Goal: Task Accomplishment & Management: Manage account settings

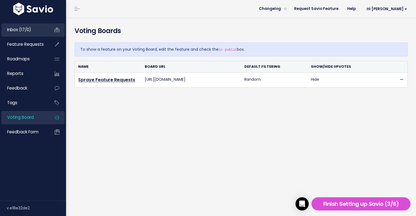
click at [26, 30] on span "Inbox (17/0)" at bounding box center [19, 30] width 24 height 6
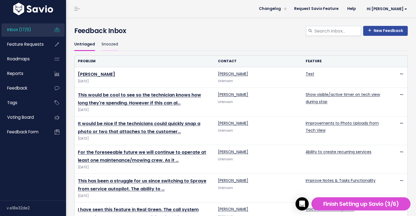
click at [114, 45] on link "Snoozed" at bounding box center [110, 44] width 17 height 13
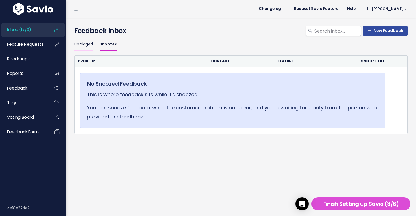
click at [86, 45] on link "Untriaged" at bounding box center [83, 44] width 19 height 13
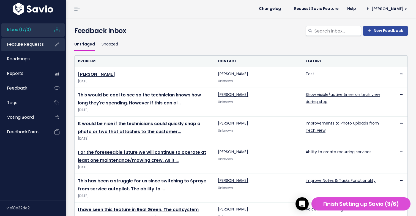
click at [42, 44] on span "Feature Requests" at bounding box center [25, 44] width 37 height 6
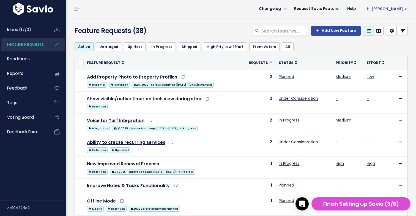
click at [399, 9] on span "Hi [PERSON_NAME]" at bounding box center [387, 9] width 40 height 4
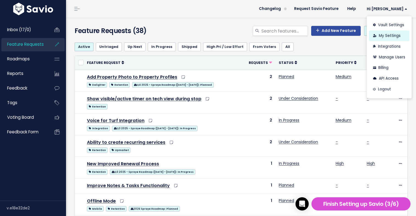
click at [393, 33] on link "My Settings" at bounding box center [389, 36] width 40 height 11
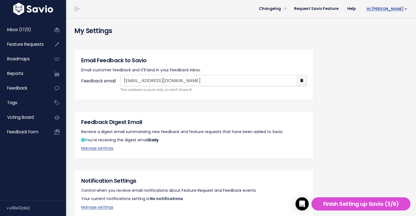
click at [392, 13] on link "Hi [PERSON_NAME]" at bounding box center [385, 9] width 51 height 9
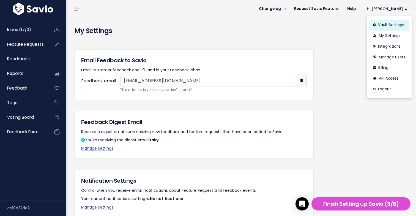
click at [393, 23] on link "Vault Settings" at bounding box center [389, 25] width 40 height 11
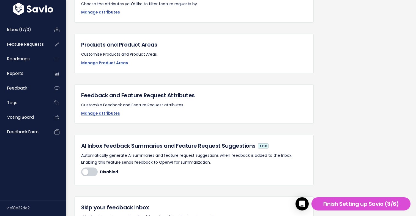
scroll to position [70, 0]
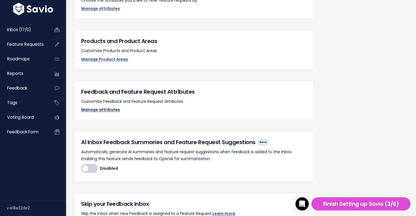
click at [111, 110] on link "Manage attributes" at bounding box center [100, 110] width 39 height 6
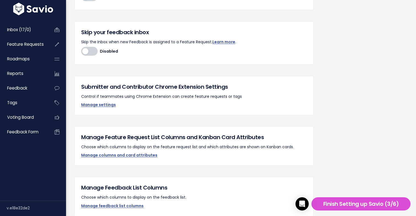
scroll to position [242, 0]
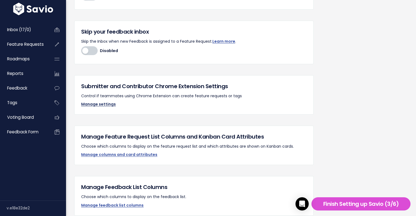
click at [107, 103] on link "Manage settings" at bounding box center [98, 104] width 35 height 6
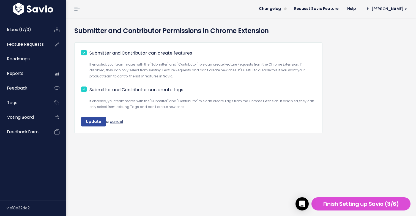
click at [116, 119] on link "cancel" at bounding box center [116, 121] width 13 height 6
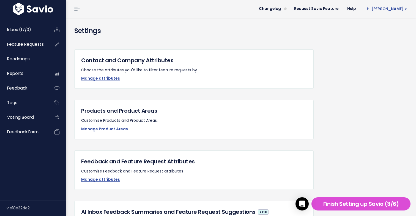
click at [405, 6] on link "Hi [PERSON_NAME]" at bounding box center [385, 9] width 51 height 9
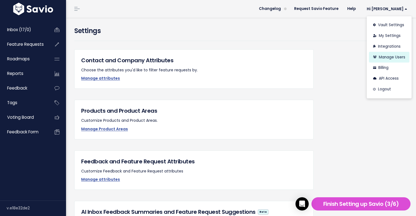
click at [393, 56] on link "Manage Users" at bounding box center [389, 57] width 40 height 11
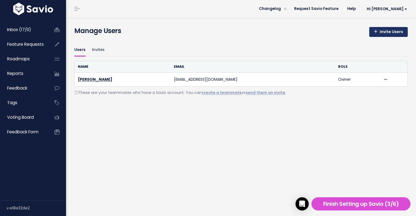
click at [396, 34] on link "Invite Users" at bounding box center [388, 32] width 39 height 10
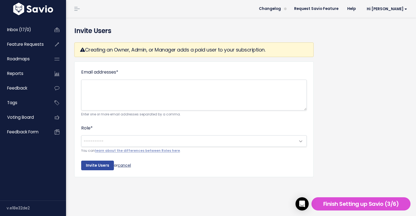
click at [124, 165] on link "cancel" at bounding box center [124, 165] width 13 height 6
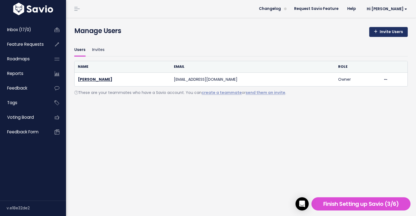
click at [397, 31] on link "Invite Users" at bounding box center [388, 32] width 39 height 10
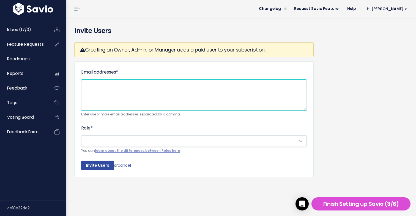
click at [181, 102] on textarea "Email addresses *" at bounding box center [194, 95] width 226 height 31
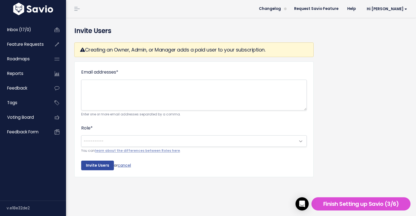
click at [171, 140] on span "---------" at bounding box center [188, 140] width 214 height 11
click at [165, 149] on link "learn about the differences between Roles here" at bounding box center [137, 150] width 85 height 4
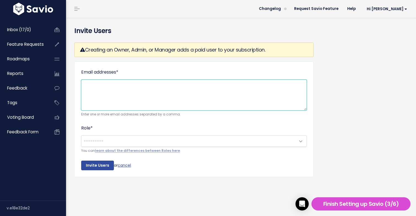
click at [195, 89] on textarea "Email addresses *" at bounding box center [194, 95] width 226 height 31
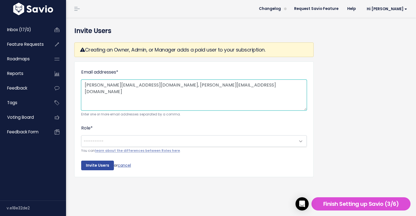
type textarea "callie@spraye.io, andy@spraye.io"
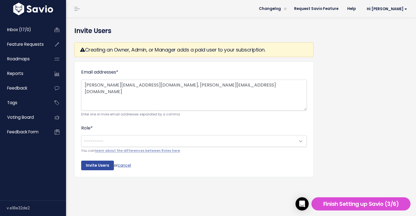
click at [165, 139] on span "---------" at bounding box center [188, 140] width 214 height 11
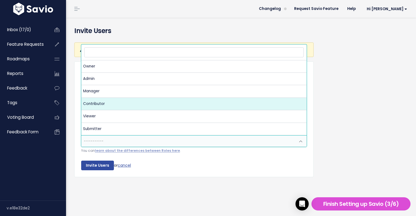
select select "CONTRIBUTOR"
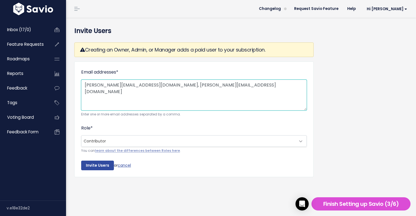
click at [189, 87] on textarea "callie@spraye.io, andy@spraye.io" at bounding box center [194, 95] width 226 height 31
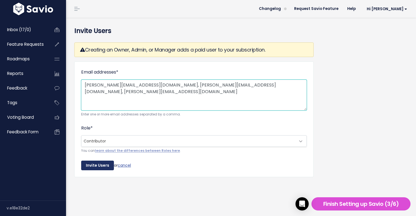
type textarea "callie@spraye.io, andy@spraye.io, brian@spraye.io"
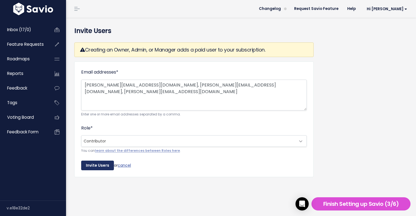
click at [101, 164] on input "Invite Users" at bounding box center [97, 165] width 33 height 10
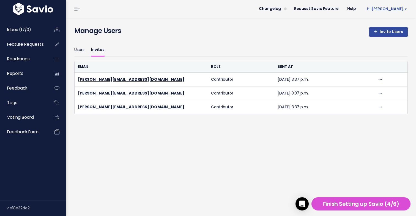
click at [404, 8] on span "Hi [PERSON_NAME]" at bounding box center [387, 9] width 40 height 4
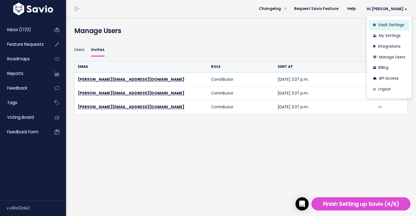
click at [396, 25] on link "Vault Settings" at bounding box center [389, 25] width 40 height 11
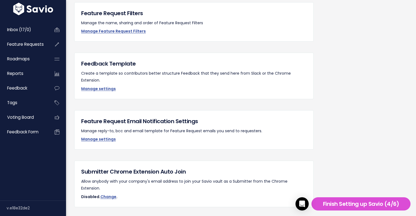
scroll to position [465, 0]
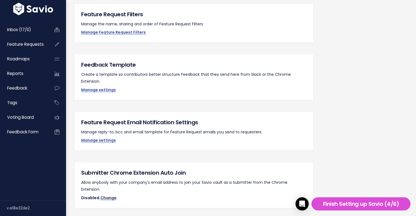
click at [112, 195] on link "Change" at bounding box center [108, 198] width 16 height 6
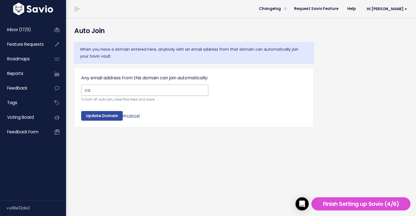
type input "c"
type input "[DOMAIN_NAME]"
click at [103, 115] on input "Update Domain" at bounding box center [102, 116] width 42 height 10
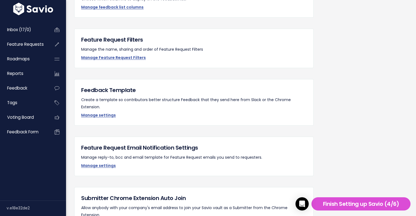
scroll to position [461, 0]
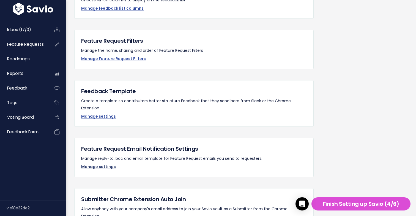
click at [98, 164] on link "Manage settings" at bounding box center [98, 167] width 35 height 6
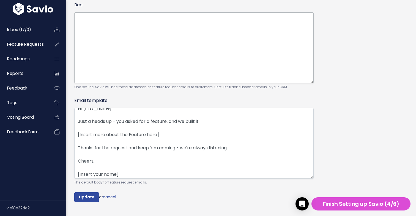
scroll to position [7, 0]
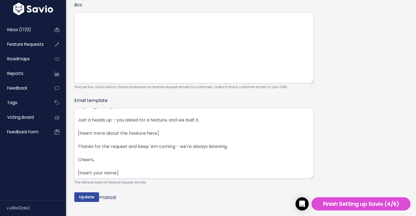
click at [112, 194] on link "cancel" at bounding box center [109, 197] width 13 height 6
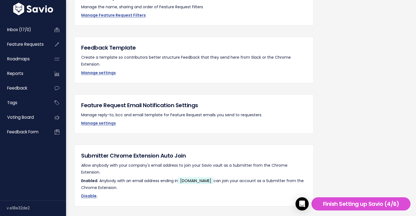
scroll to position [486, 0]
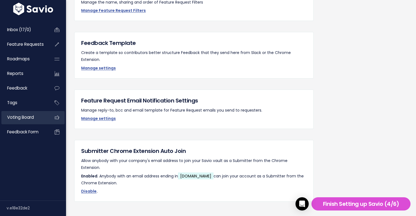
click at [34, 120] on span "Voting Board" at bounding box center [20, 117] width 27 height 6
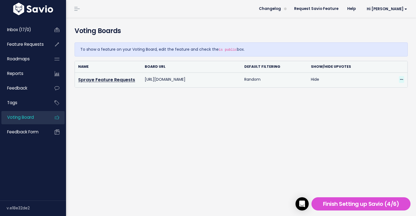
click at [404, 79] on span at bounding box center [401, 79] width 5 height 7
click at [393, 91] on link "Edit" at bounding box center [382, 94] width 40 height 11
click at [123, 77] on link "Spraye Feature Requests" at bounding box center [106, 79] width 57 height 6
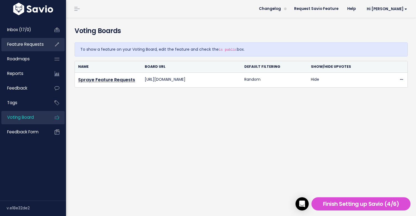
click at [34, 45] on span "Feature Requests" at bounding box center [25, 44] width 37 height 6
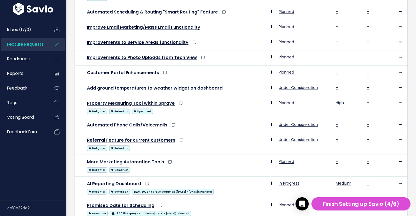
scroll to position [264, 0]
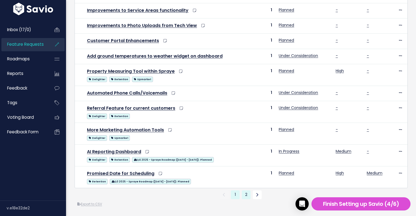
click at [245, 194] on link "2" at bounding box center [246, 194] width 9 height 9
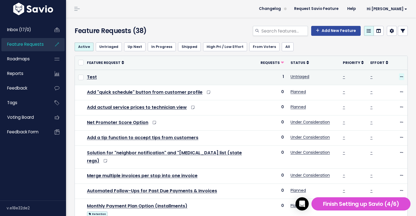
click at [402, 76] on icon at bounding box center [401, 77] width 3 height 4
click at [379, 133] on link "Delete" at bounding box center [382, 134] width 41 height 11
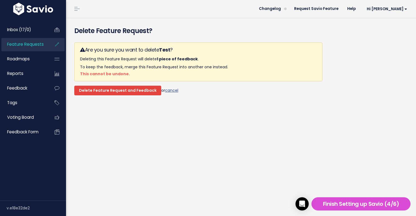
click at [145, 92] on input "Delete Feature Request and Feedback" at bounding box center [117, 91] width 87 height 10
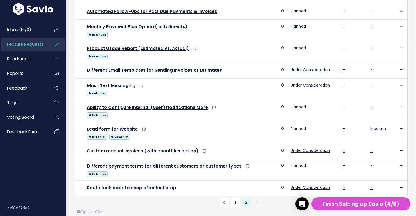
scroll to position [208, 0]
click at [236, 198] on link "1" at bounding box center [235, 202] width 9 height 9
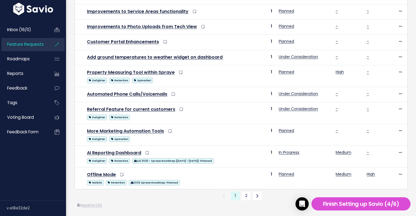
scroll to position [264, 0]
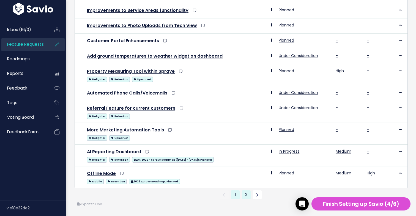
click at [246, 194] on link "2" at bounding box center [246, 194] width 9 height 9
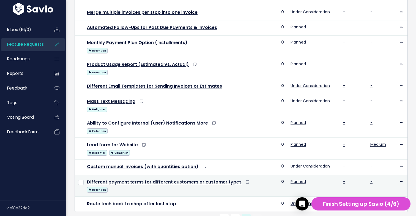
scroll to position [176, 0]
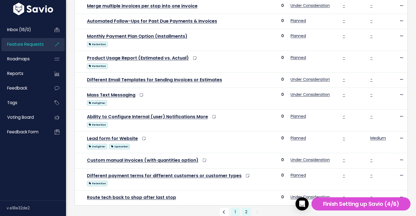
click at [235, 207] on link "1" at bounding box center [235, 211] width 9 height 9
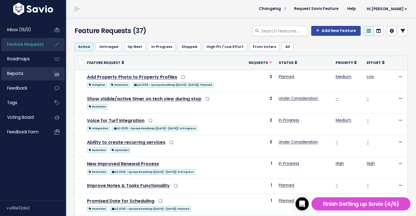
click at [37, 73] on link "Reports" at bounding box center [23, 73] width 44 height 13
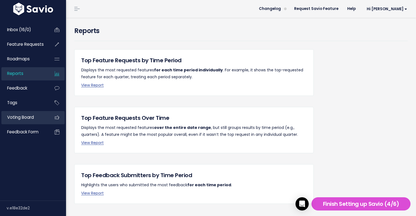
click at [28, 115] on span "Voting Board" at bounding box center [20, 117] width 27 height 6
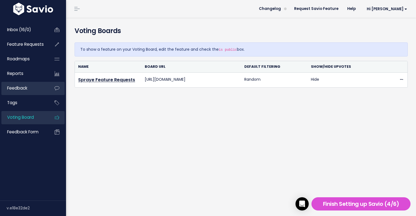
click at [34, 88] on link "Feedback" at bounding box center [23, 88] width 44 height 13
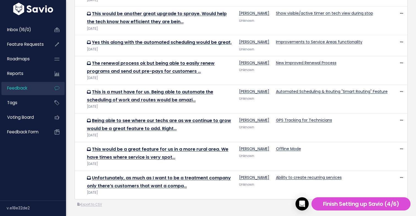
scroll to position [306, 0]
